Goal: Task Accomplishment & Management: Use online tool/utility

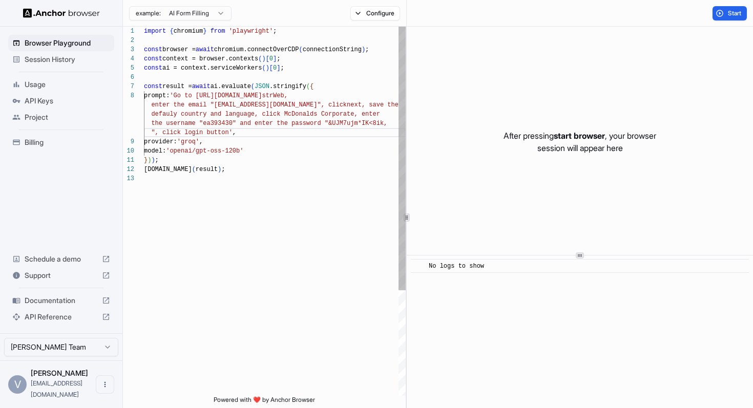
click at [285, 178] on div "import { chromium } from 'playwright' ; const browser = await chromium.connectO…" at bounding box center [275, 285] width 262 height 517
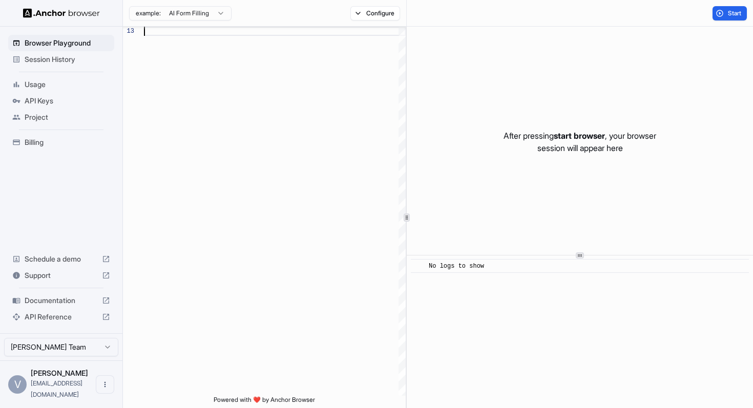
click at [48, 145] on span "Billing" at bounding box center [68, 142] width 86 height 10
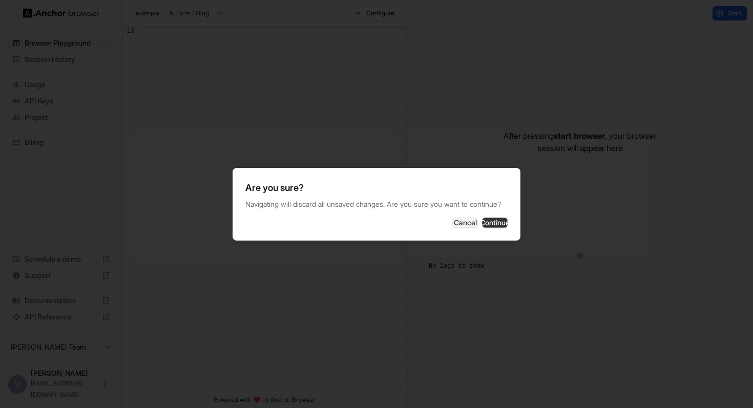
click at [482, 228] on button "Continue" at bounding box center [495, 223] width 26 height 10
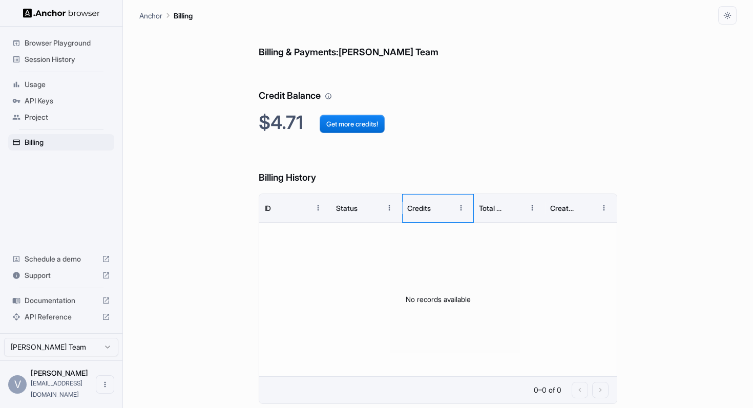
click at [416, 206] on div "Credits" at bounding box center [419, 208] width 24 height 9
click at [346, 209] on div "Status" at bounding box center [347, 208] width 22 height 9
click at [265, 207] on div "ID" at bounding box center [267, 208] width 7 height 9
click at [280, 120] on h2 "$4.71 Get more credits!" at bounding box center [438, 123] width 359 height 22
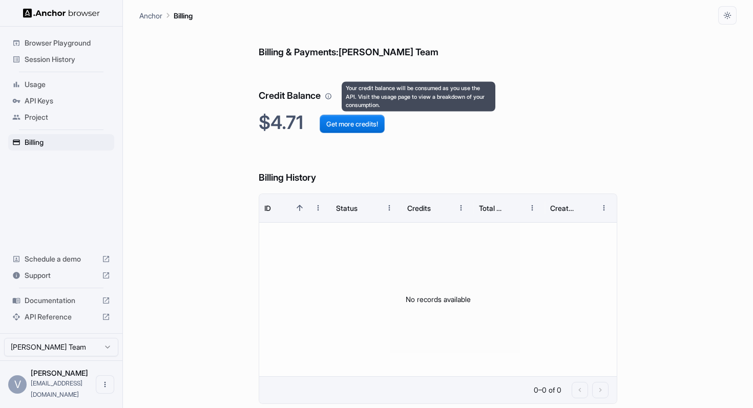
click at [329, 96] on icon "Your credit balance will be consumed as you use the API. Visit the usage page t…" at bounding box center [328, 96] width 7 height 7
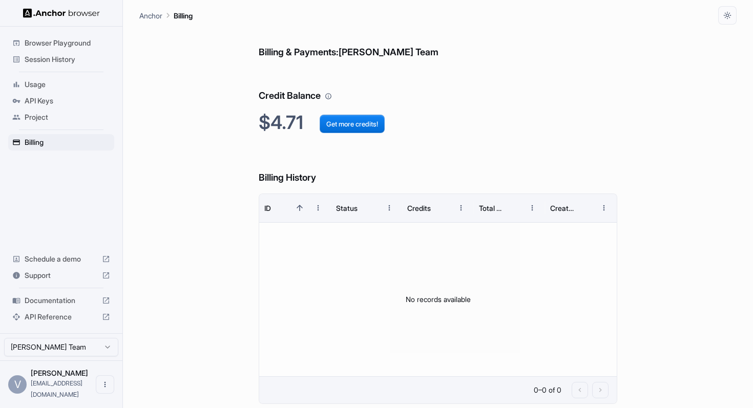
click at [311, 103] on div "Billing & Payments: [PERSON_NAME] Team Credit Balance $4.71 Get more credits! B…" at bounding box center [438, 217] width 359 height 384
click at [55, 137] on span "Billing" at bounding box center [68, 142] width 86 height 10
click at [47, 122] on div "Project" at bounding box center [61, 117] width 106 height 16
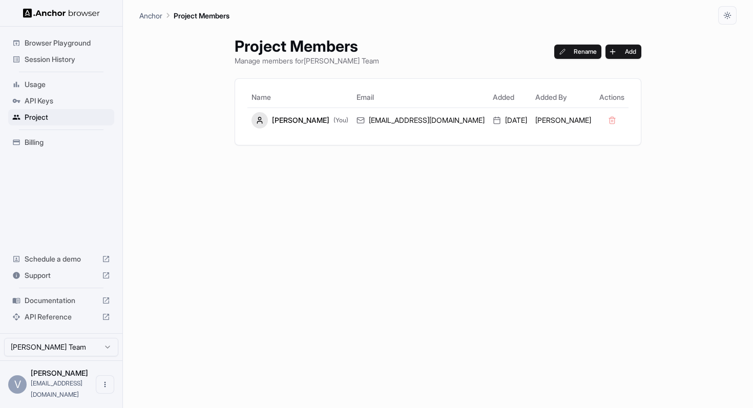
click at [50, 104] on span "API Keys" at bounding box center [68, 101] width 86 height 10
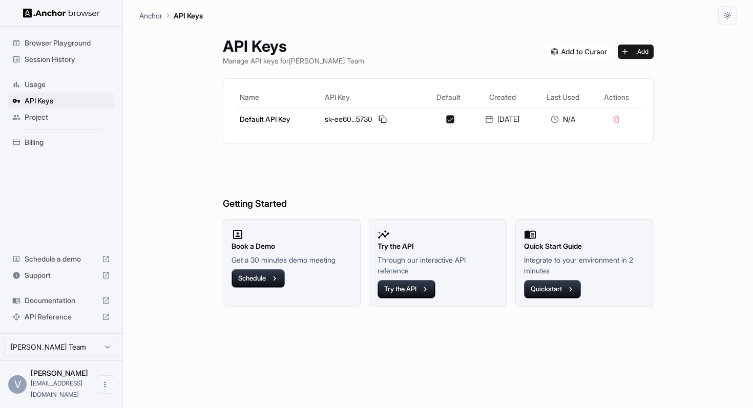
click at [50, 92] on div "Usage" at bounding box center [61, 84] width 106 height 16
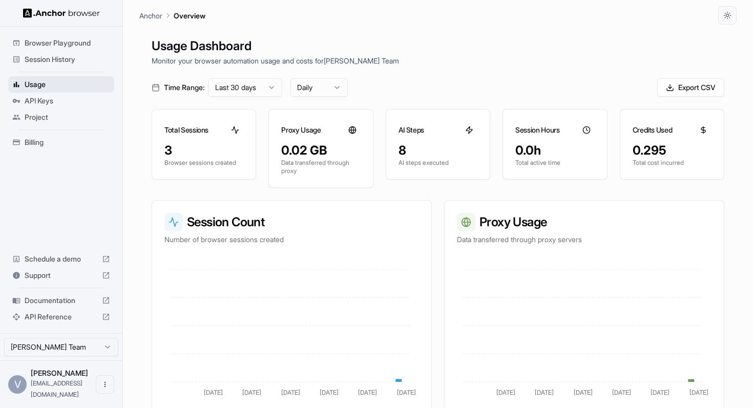
click at [51, 86] on span "Usage" at bounding box center [68, 84] width 86 height 10
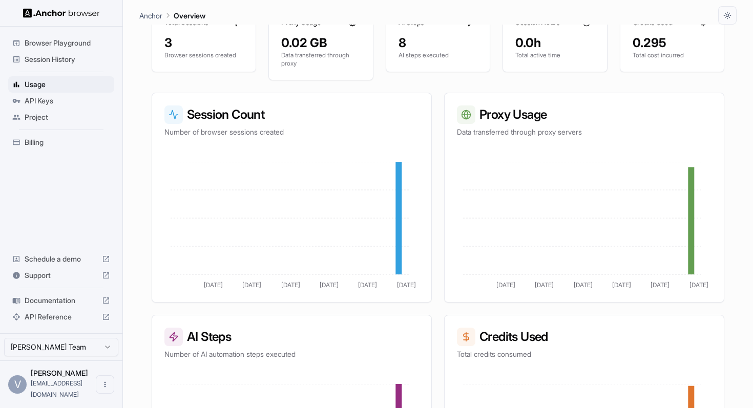
scroll to position [224, 0]
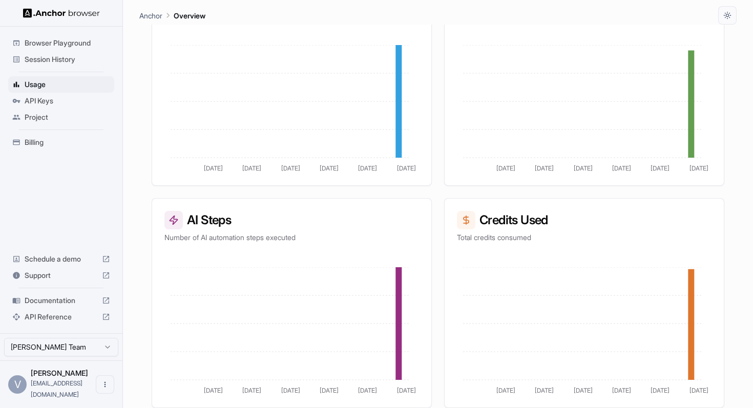
click at [137, 225] on main "Anchor Overview Usage Dashboard Monitor your browser automation usage and costs…" at bounding box center [438, 204] width 630 height 408
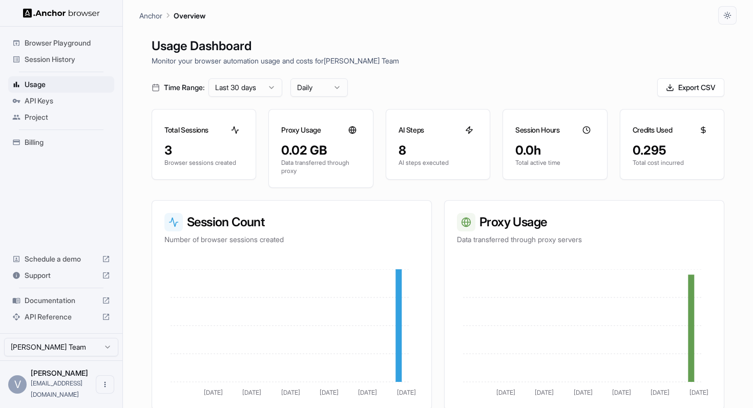
scroll to position [13, 0]
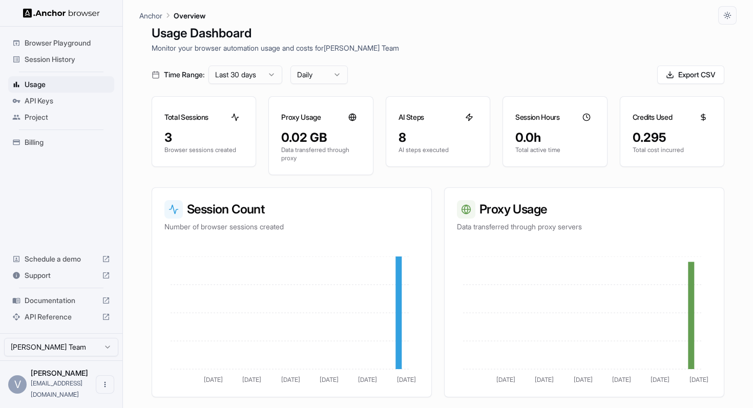
click at [66, 46] on span "Browser Playground" at bounding box center [68, 43] width 86 height 10
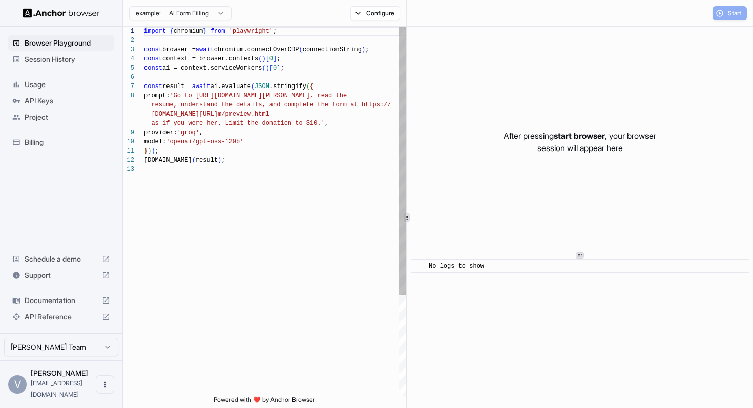
scroll to position [65, 0]
type textarea "**********"
click at [275, 146] on div "import { chromium } from 'playwright' ; const browser = await chromium.connectO…" at bounding box center [275, 281] width 262 height 508
click at [266, 158] on div "import { chromium } from 'playwright' ; const browser = await chromium.connectO…" at bounding box center [275, 281] width 262 height 508
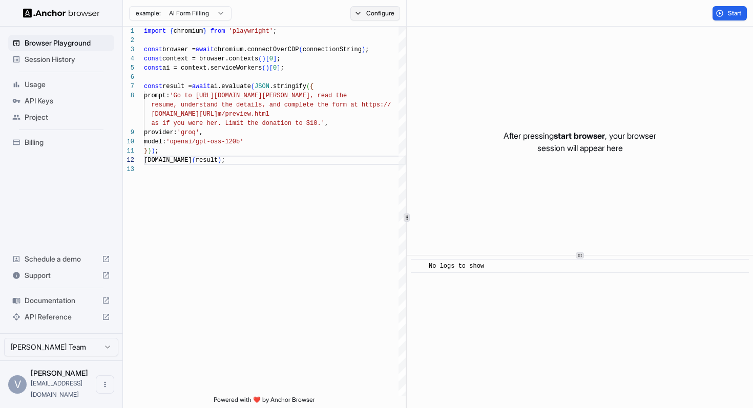
click at [376, 12] on button "Configure" at bounding box center [375, 13] width 50 height 14
click at [416, 83] on div "Proxy 🇺🇸 US" at bounding box center [447, 81] width 179 height 14
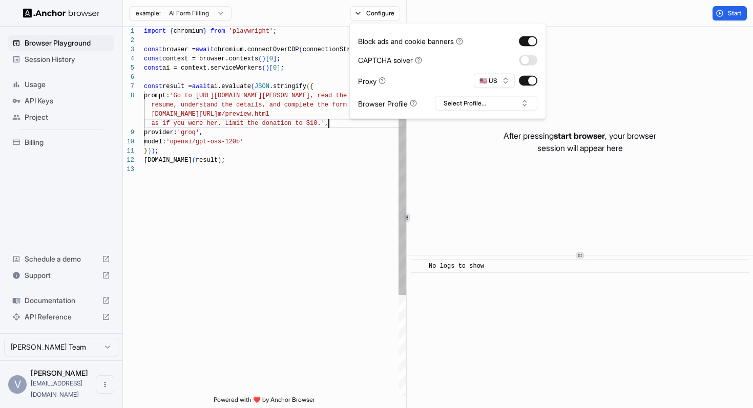
click at [371, 124] on div "import { chromium } from 'playwright' ; const browser = await chromium.connectO…" at bounding box center [275, 281] width 262 height 508
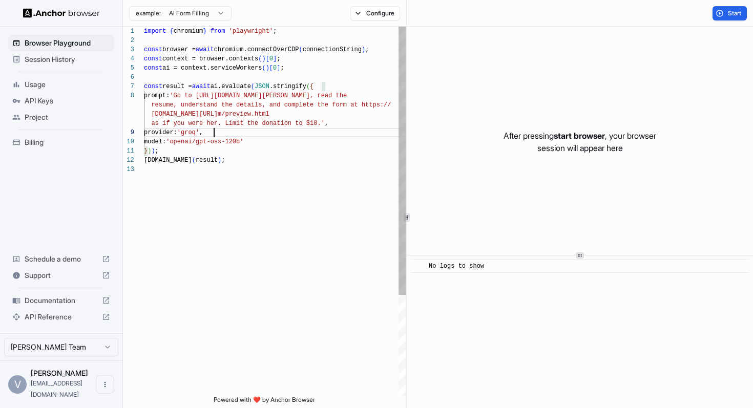
click at [350, 135] on div "import { chromium } from 'playwright' ; const browser = await chromium.connectO…" at bounding box center [275, 281] width 262 height 508
click at [294, 265] on div "import { chromium } from 'playwright' ; const browser = await chromium.connectO…" at bounding box center [275, 281] width 262 height 508
